Goal: Transaction & Acquisition: Purchase product/service

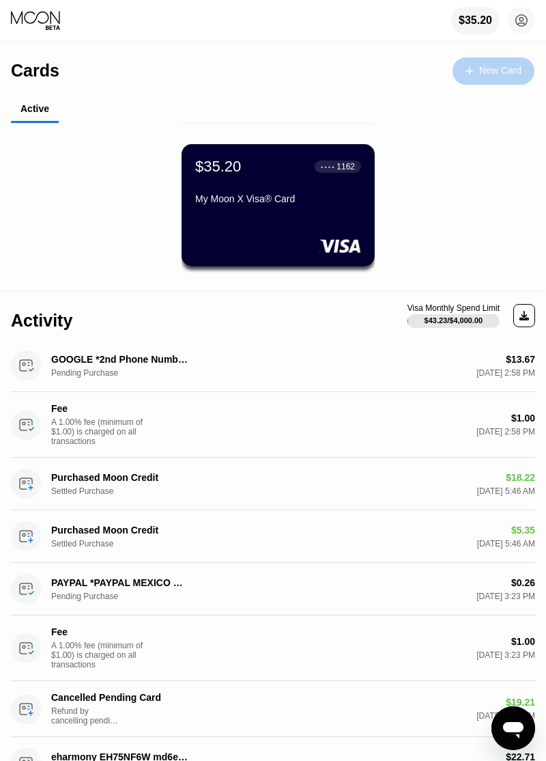
click at [502, 70] on div "New Card" at bounding box center [501, 71] width 42 height 12
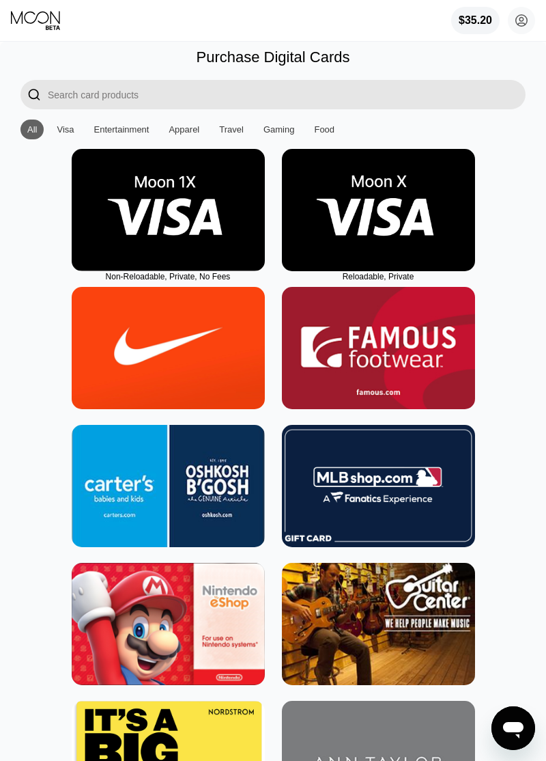
click at [423, 204] on img at bounding box center [378, 210] width 193 height 122
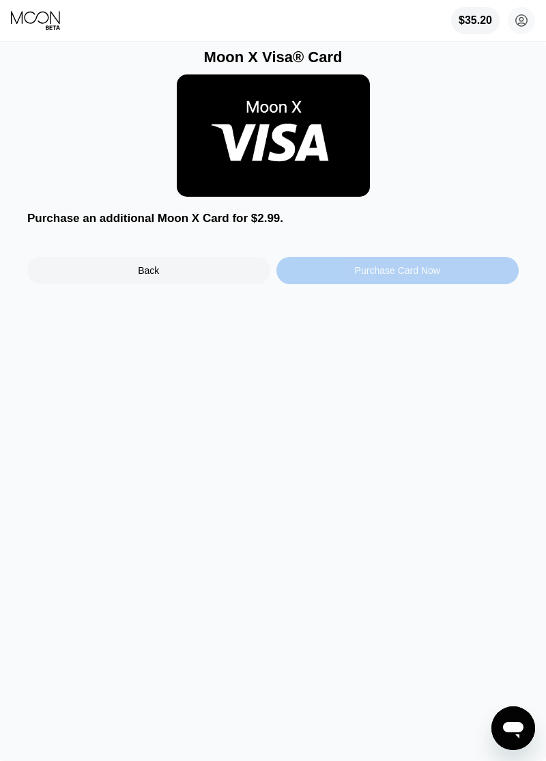
click at [436, 271] on div "Purchase Card Now" at bounding box center [397, 270] width 85 height 11
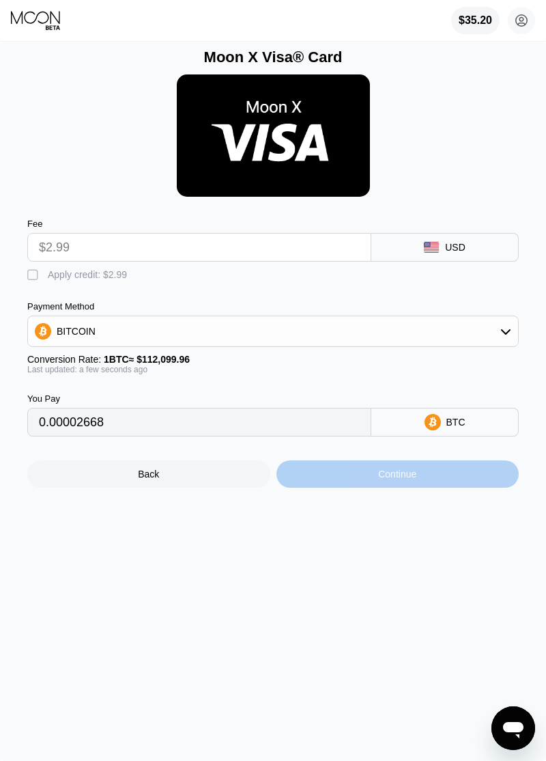
click at [458, 477] on div "Continue" at bounding box center [398, 473] width 243 height 27
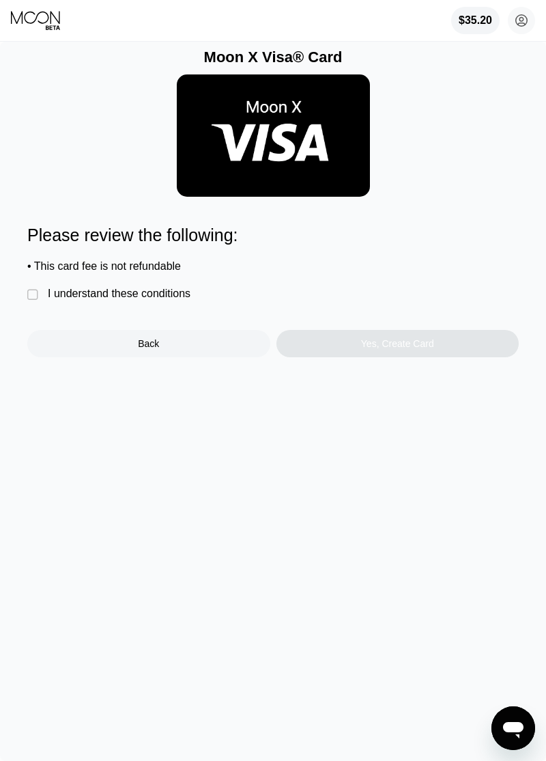
click at [195, 292] on div " I understand these conditions" at bounding box center [112, 295] width 170 height 14
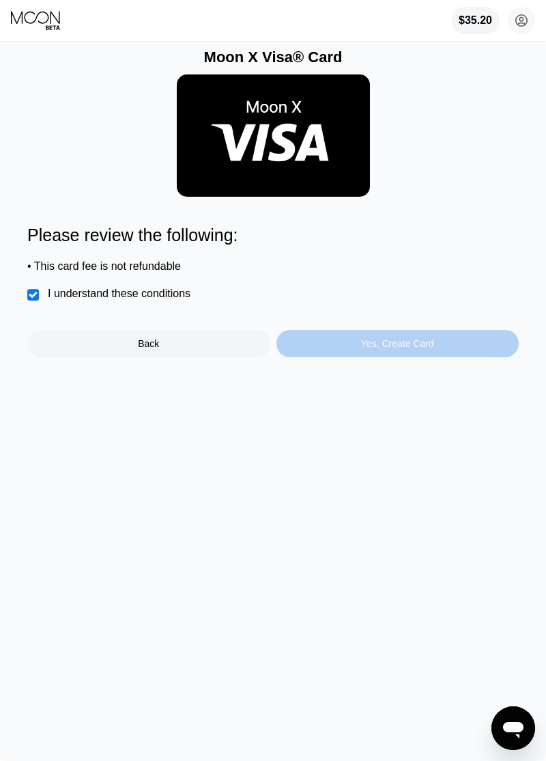
click at [449, 343] on div "Yes, Create Card" at bounding box center [398, 343] width 243 height 27
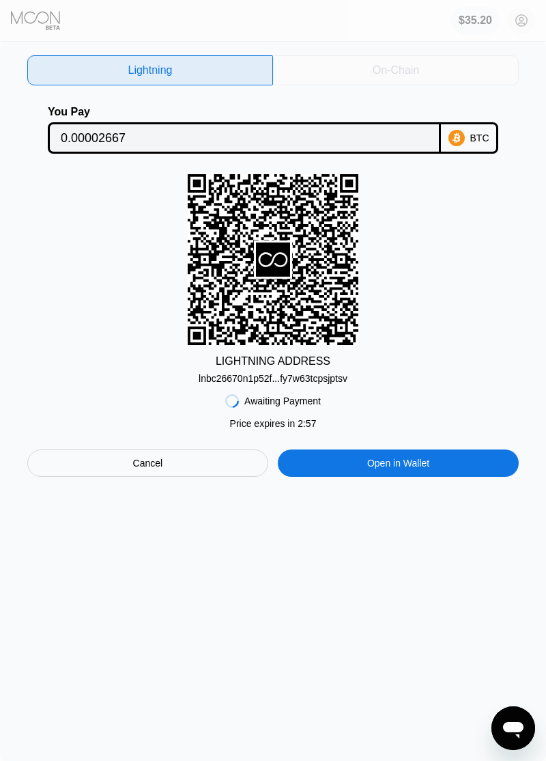
click at [419, 74] on div "On-Chain" at bounding box center [396, 70] width 246 height 30
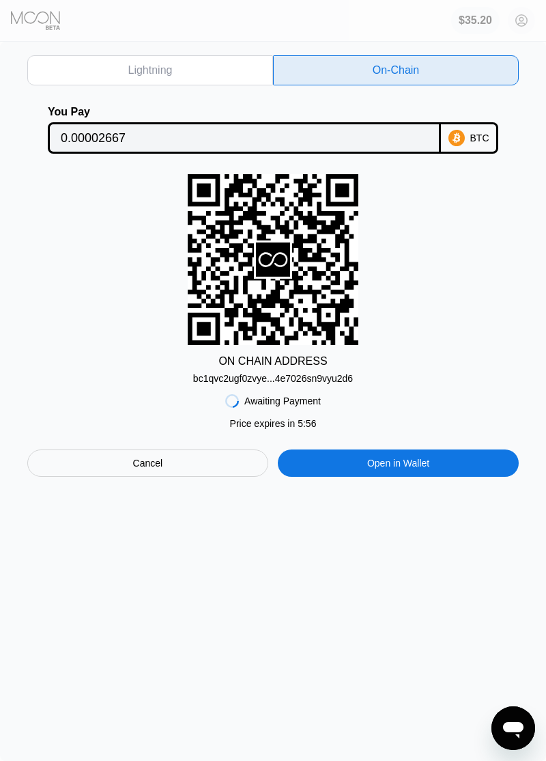
click at [326, 375] on div "bc1qvc2ugf0zvye...4e7026sn9vyu2d6" at bounding box center [273, 378] width 160 height 11
click at [356, 146] on input "0.00002667" at bounding box center [244, 137] width 367 height 27
